Goal: Obtain resource: Obtain resource

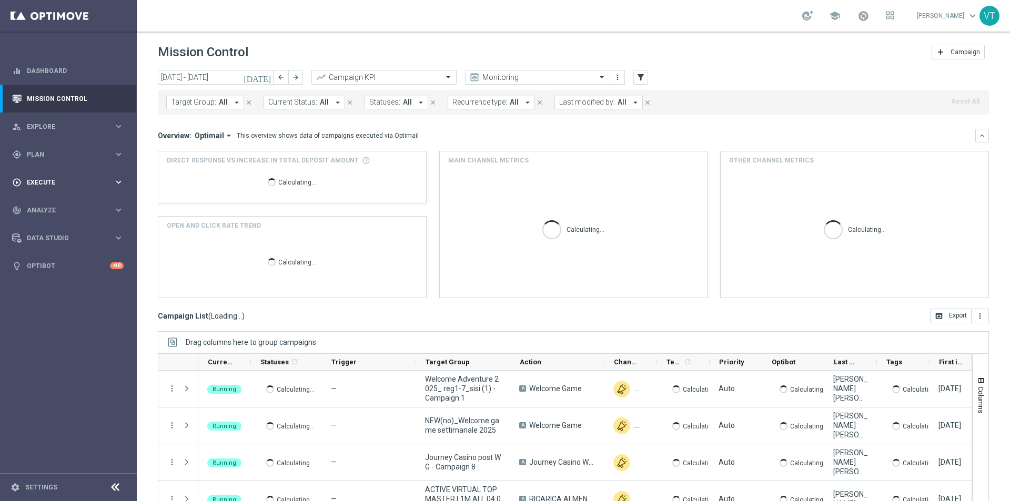
click at [37, 179] on span "Execute" at bounding box center [70, 182] width 87 height 6
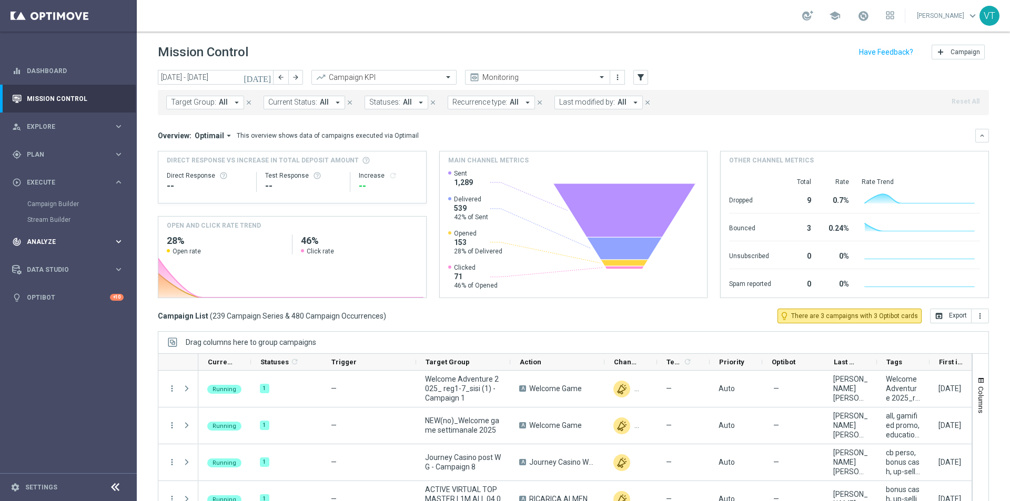
click at [37, 241] on span "Analyze" at bounding box center [70, 242] width 87 height 6
click at [39, 155] on span "Plan" at bounding box center [70, 154] width 87 height 6
click at [56, 174] on link "Target Groups" at bounding box center [68, 176] width 82 height 8
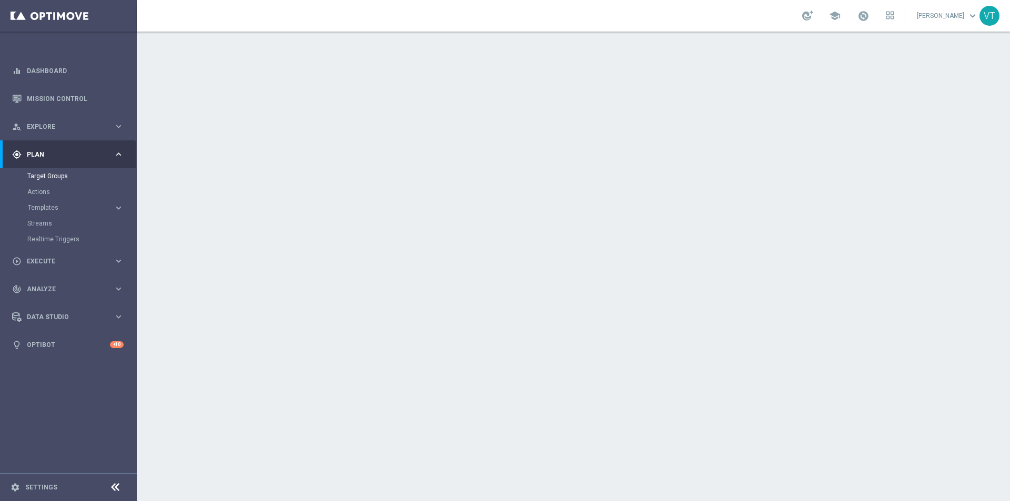
click at [49, 169] on div "Target Groups" at bounding box center [81, 176] width 108 height 16
click at [48, 173] on link "Target Groups" at bounding box center [68, 176] width 82 height 8
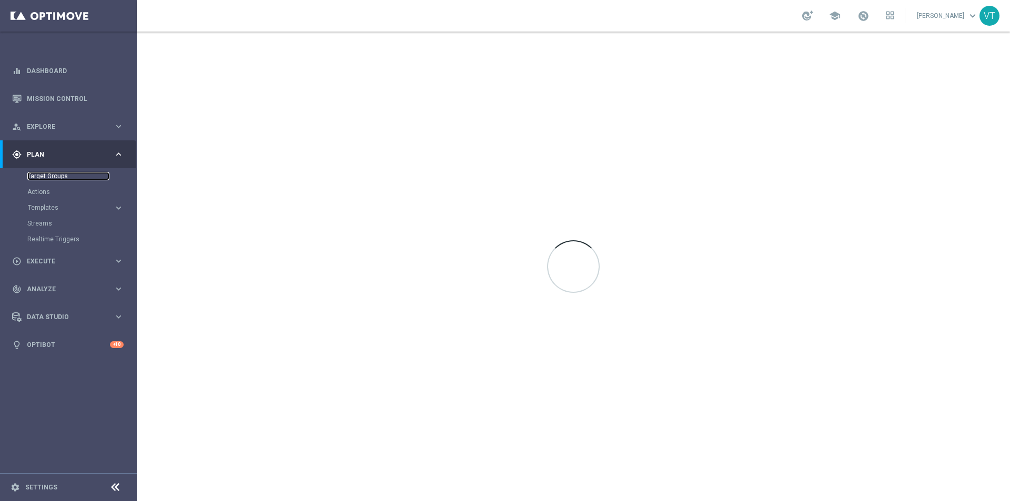
click at [54, 173] on link "Target Groups" at bounding box center [68, 176] width 82 height 8
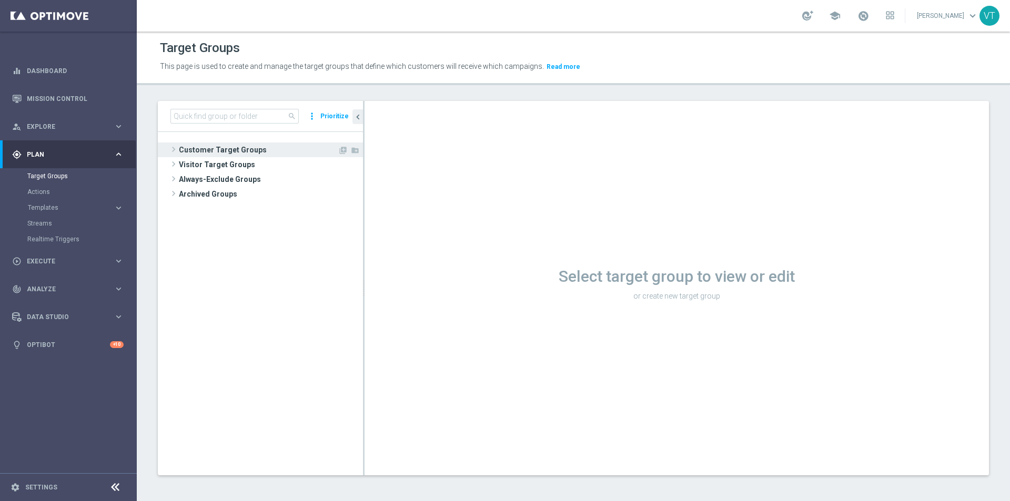
click at [171, 148] on span at bounding box center [173, 149] width 11 height 13
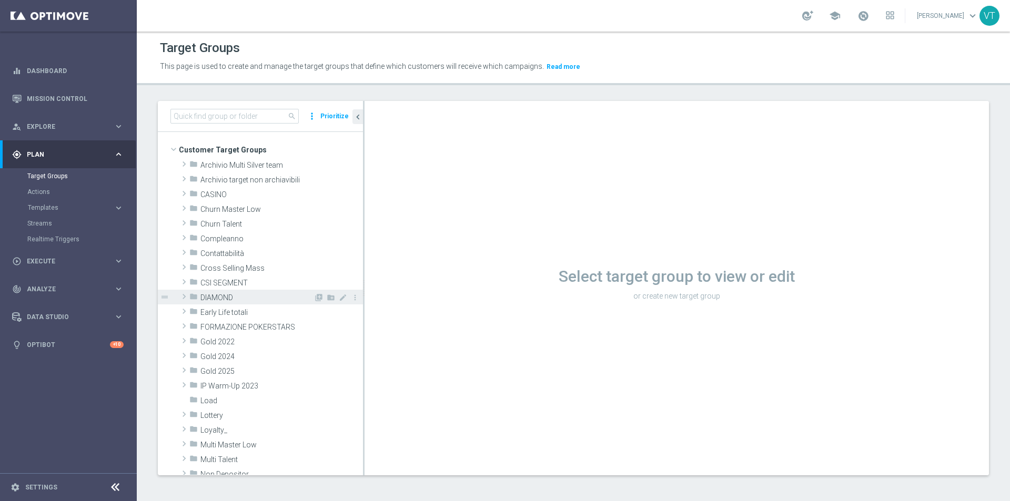
click at [182, 295] on span at bounding box center [184, 296] width 11 height 13
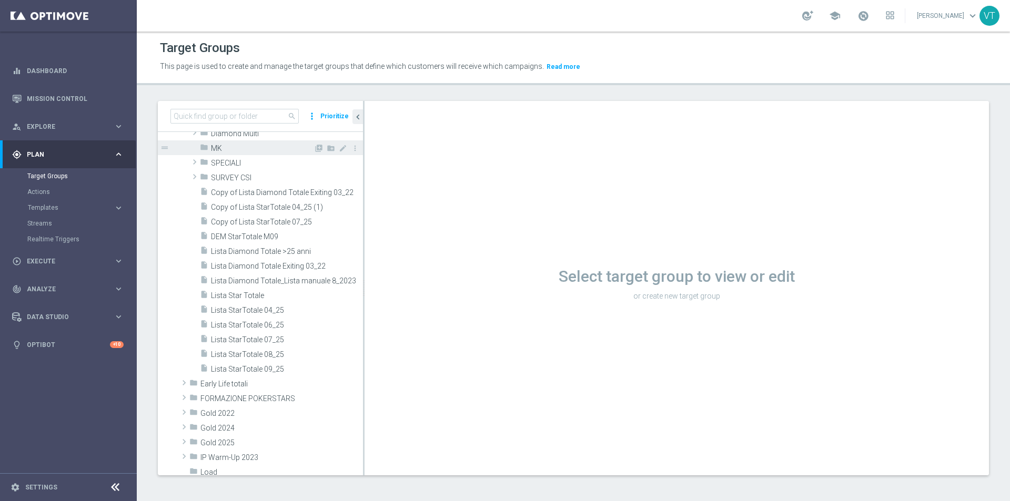
scroll to position [210, 0]
click at [229, 292] on span "Lista Star Totale" at bounding box center [274, 293] width 127 height 9
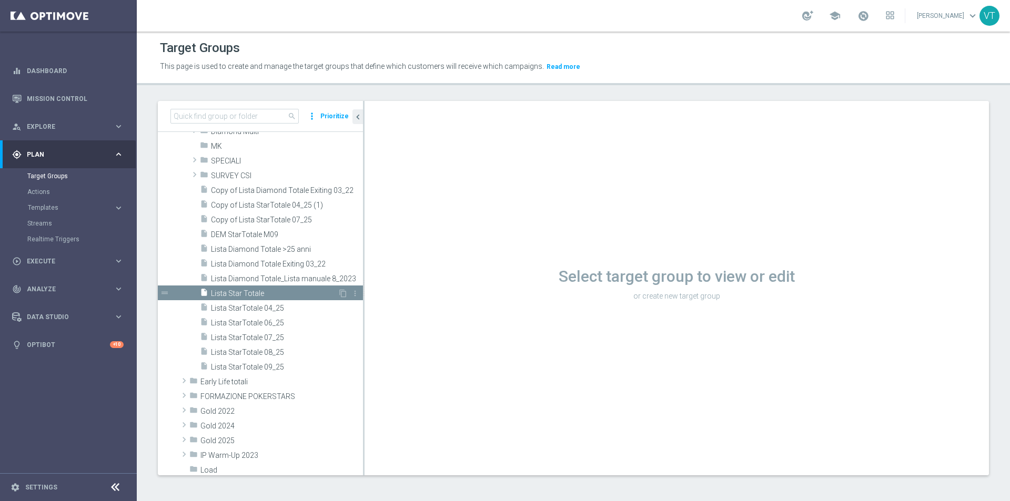
drag, startPoint x: 250, startPoint y: 297, endPoint x: 605, endPoint y: 145, distance: 386.0
click at [250, 297] on span "Lista Star Totale" at bounding box center [274, 293] width 127 height 9
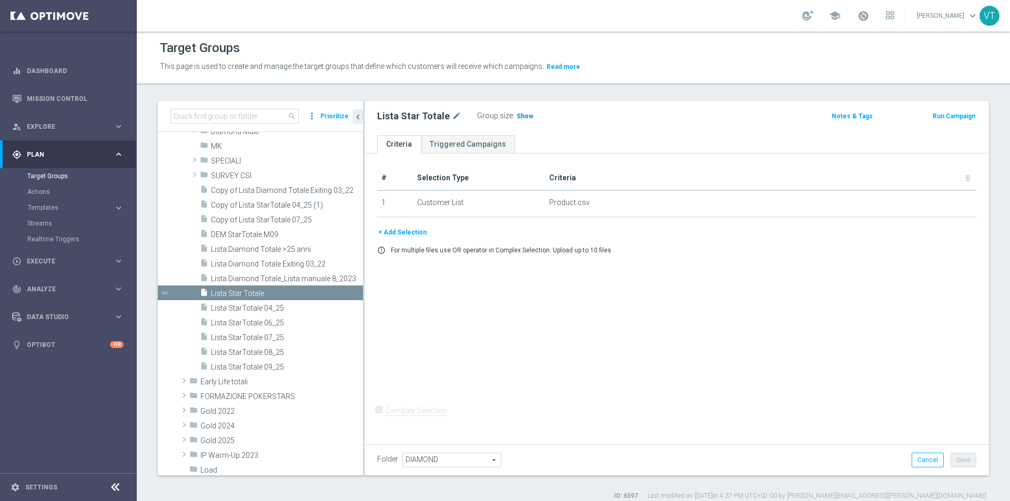
click at [515, 111] on h3 "Show" at bounding box center [524, 116] width 19 height 12
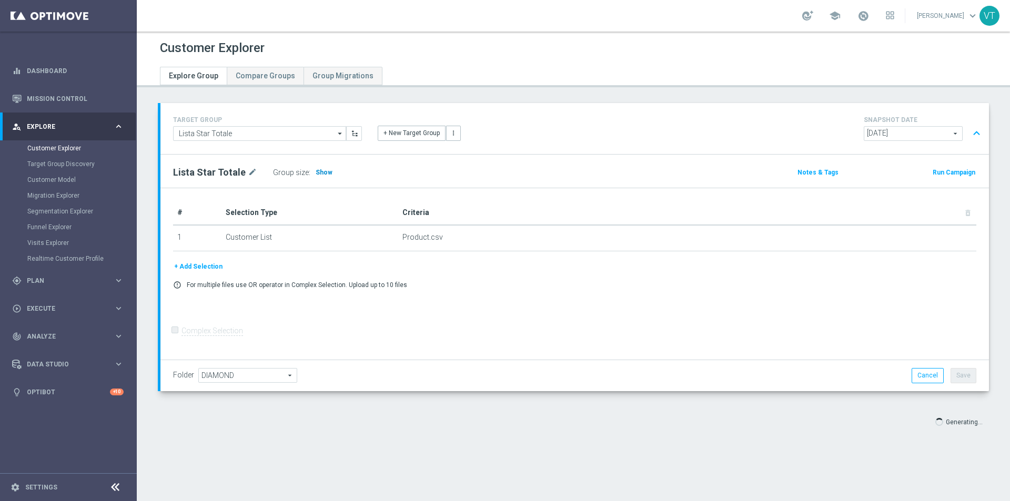
click at [319, 170] on span "Show" at bounding box center [324, 172] width 17 height 7
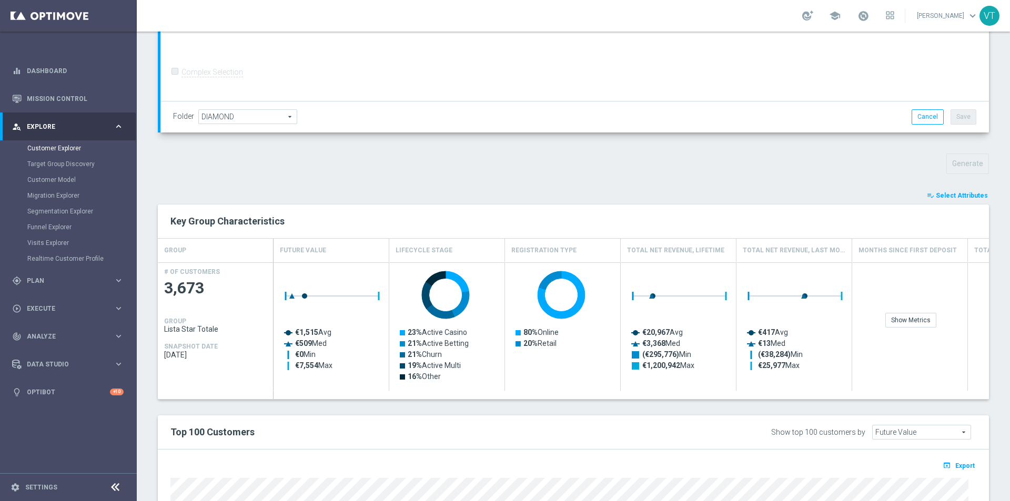
scroll to position [490, 0]
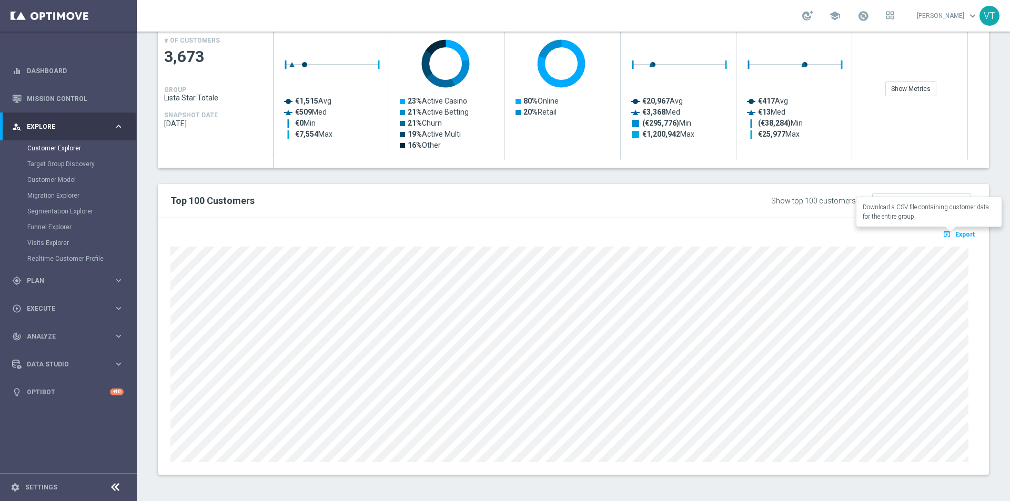
click at [955, 232] on span "Export" at bounding box center [964, 234] width 19 height 7
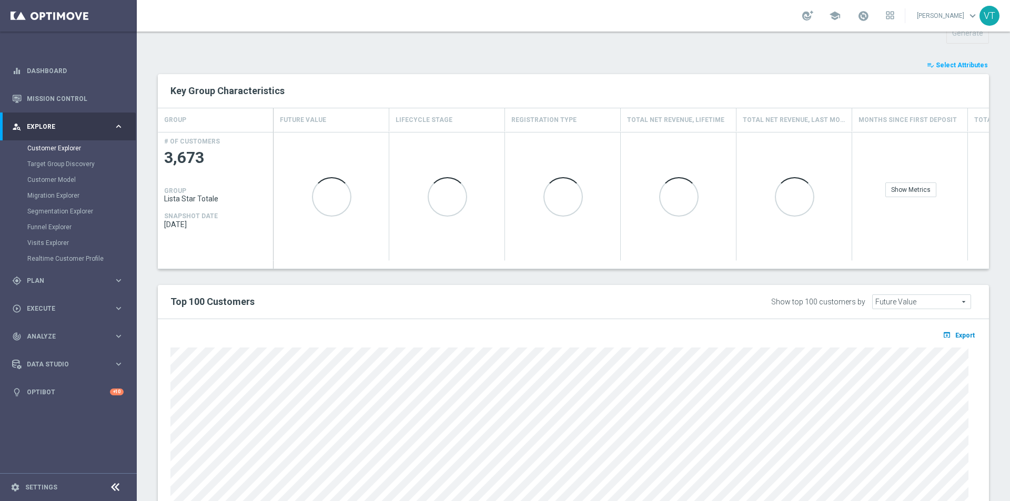
scroll to position [473, 0]
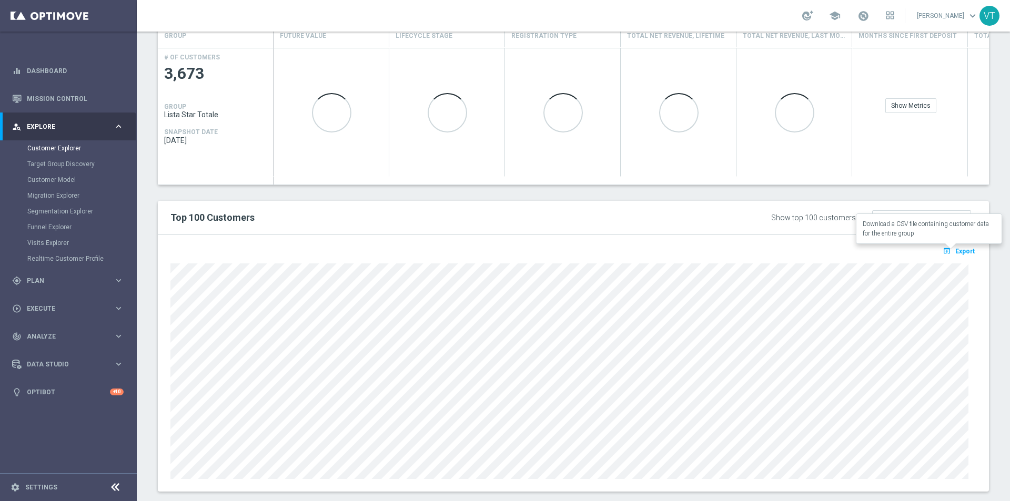
click at [957, 255] on button "open_in_browser Export" at bounding box center [958, 251] width 35 height 14
